Goal: Task Accomplishment & Management: Manage account settings

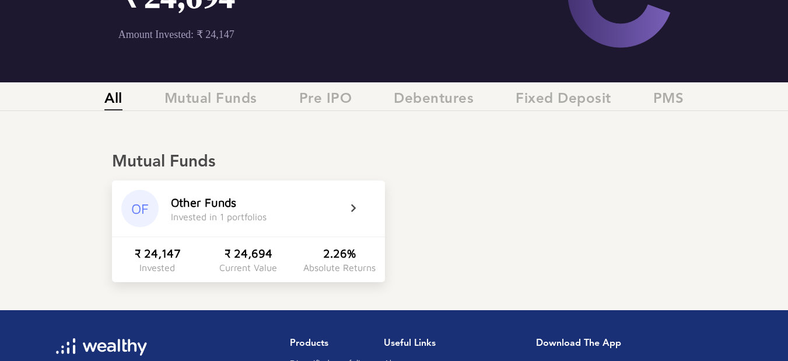
scroll to position [146, 0]
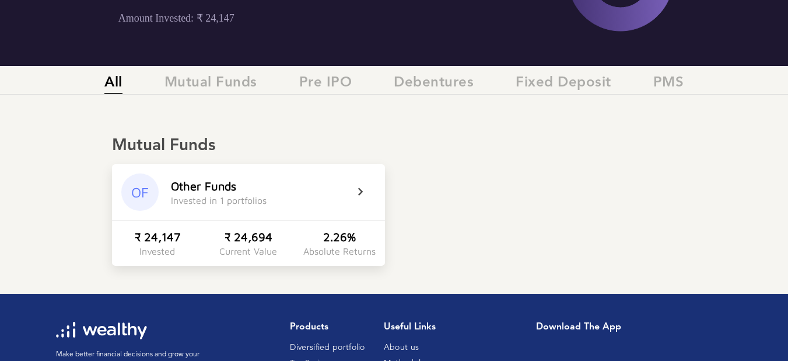
click at [354, 189] on icon at bounding box center [368, 192] width 29 height 14
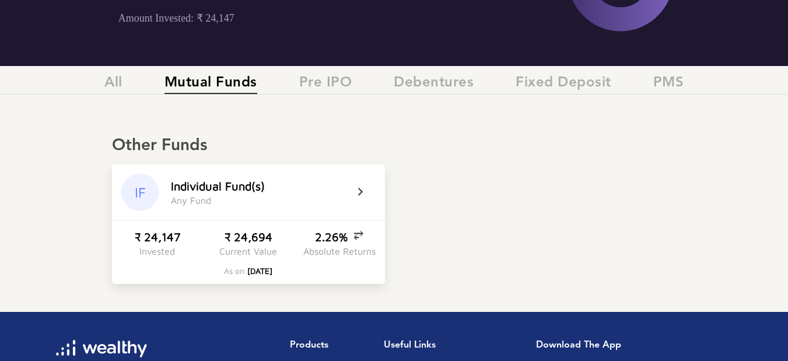
click at [364, 190] on icon at bounding box center [368, 192] width 29 height 14
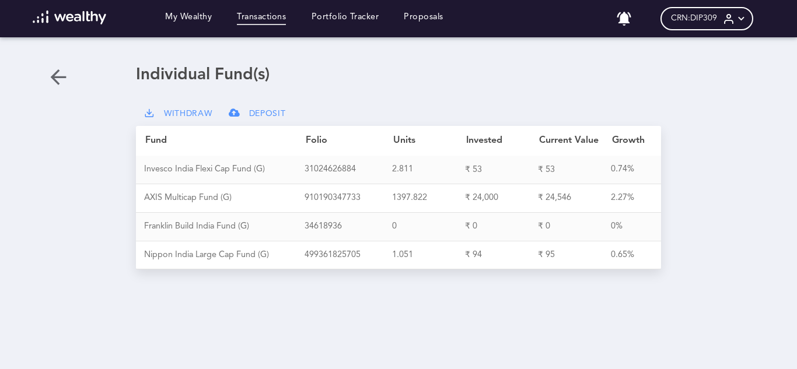
click at [257, 18] on link "Transactions" at bounding box center [261, 18] width 49 height 13
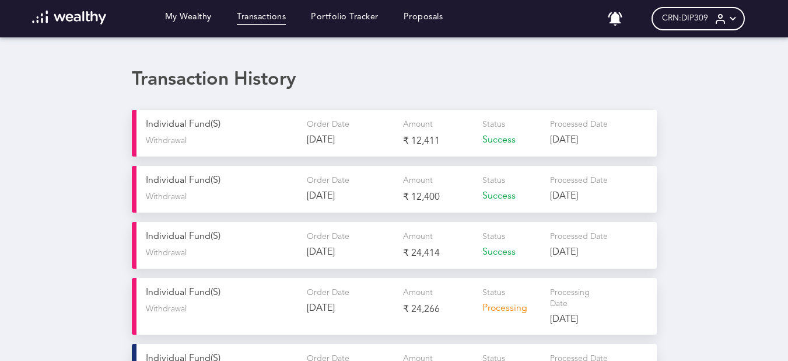
click at [257, 18] on link "Transactions" at bounding box center [261, 18] width 49 height 13
click at [739, 18] on icon at bounding box center [733, 19] width 12 height 12
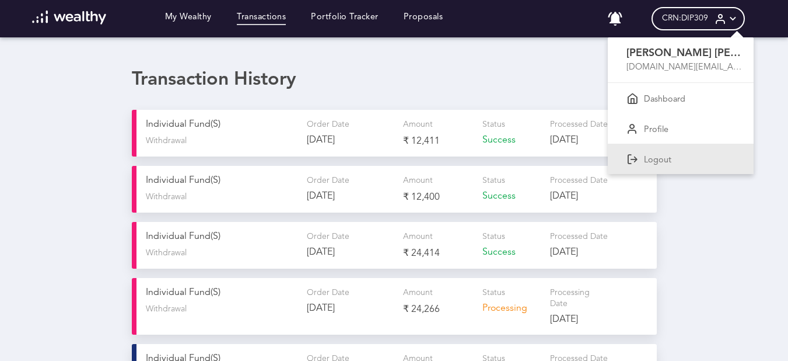
click at [672, 158] on p "Logout" at bounding box center [657, 160] width 27 height 11
